Goal: Task Accomplishment & Management: Manage account settings

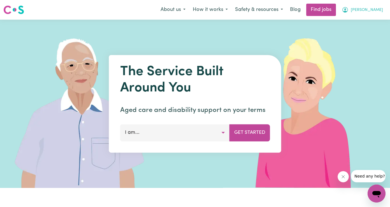
click at [376, 9] on span "[PERSON_NAME]" at bounding box center [367, 10] width 32 height 6
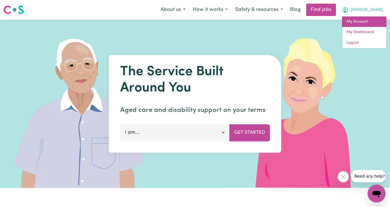
click at [367, 21] on link "My Account" at bounding box center [364, 22] width 44 height 11
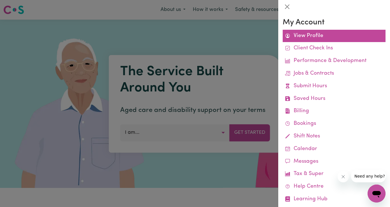
click at [311, 38] on link "View Profile" at bounding box center [334, 36] width 103 height 13
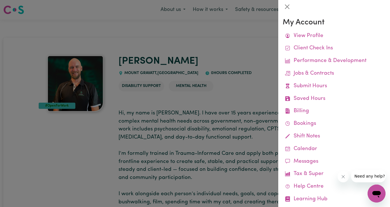
click at [242, 32] on div at bounding box center [195, 103] width 390 height 207
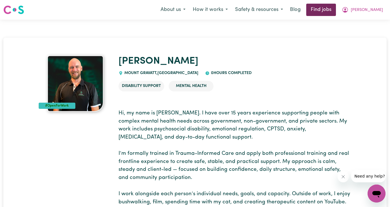
click at [336, 7] on link "Find jobs" at bounding box center [321, 10] width 30 height 12
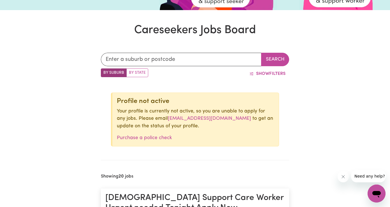
scroll to position [160, 0]
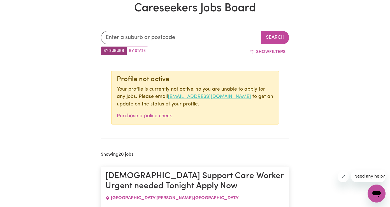
click at [168, 94] on link "[EMAIL_ADDRESS][DOMAIN_NAME]" at bounding box center [209, 96] width 83 height 5
drag, startPoint x: 158, startPoint y: 95, endPoint x: 235, endPoint y: 97, distance: 76.8
click at [235, 97] on p "Your profile is currently not active, so you are unable to apply for any jobs. …" at bounding box center [195, 97] width 157 height 22
copy link "[EMAIL_ADDRESS][DOMAIN_NAME]"
click at [141, 118] on link "Purchase a police check" at bounding box center [144, 115] width 55 height 5
